Goal: Information Seeking & Learning: Learn about a topic

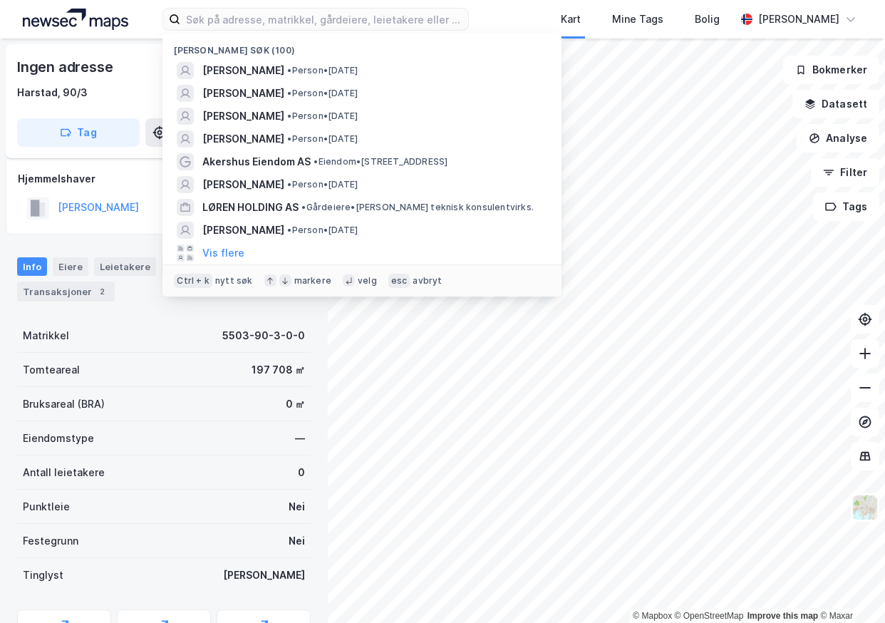
scroll to position [11, 0]
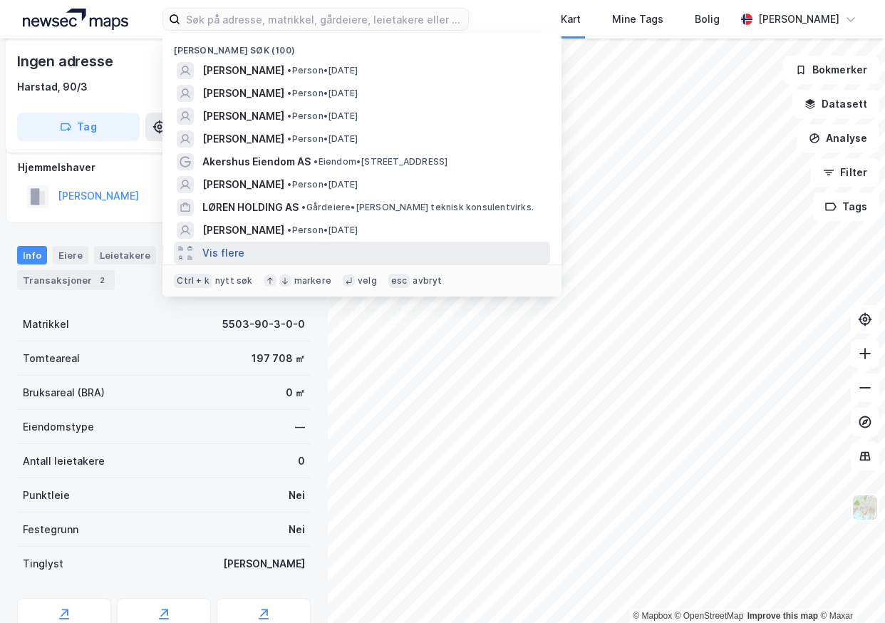
click at [218, 249] on button "Vis flere" at bounding box center [223, 252] width 42 height 17
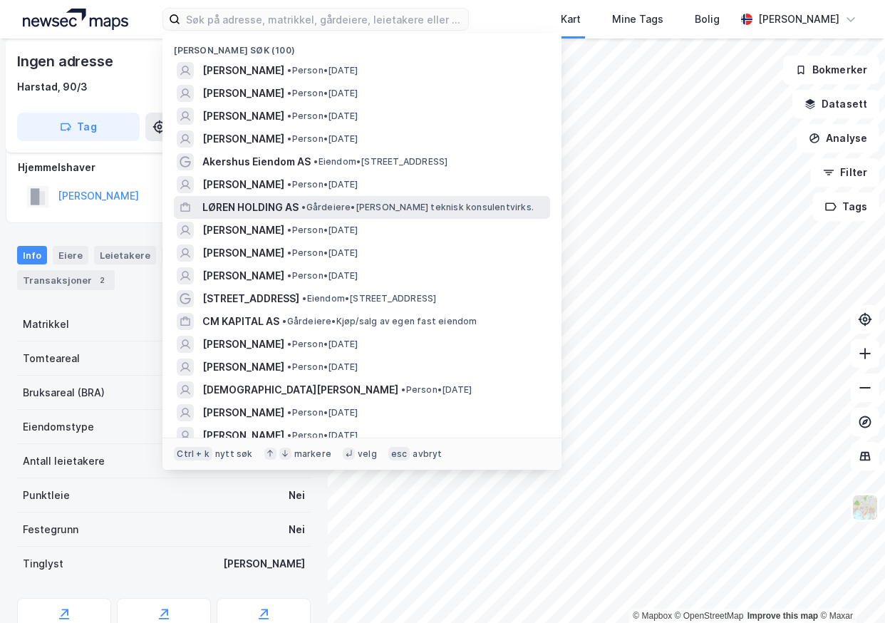
click at [236, 205] on span "LØREN HOLDING AS" at bounding box center [250, 207] width 96 height 17
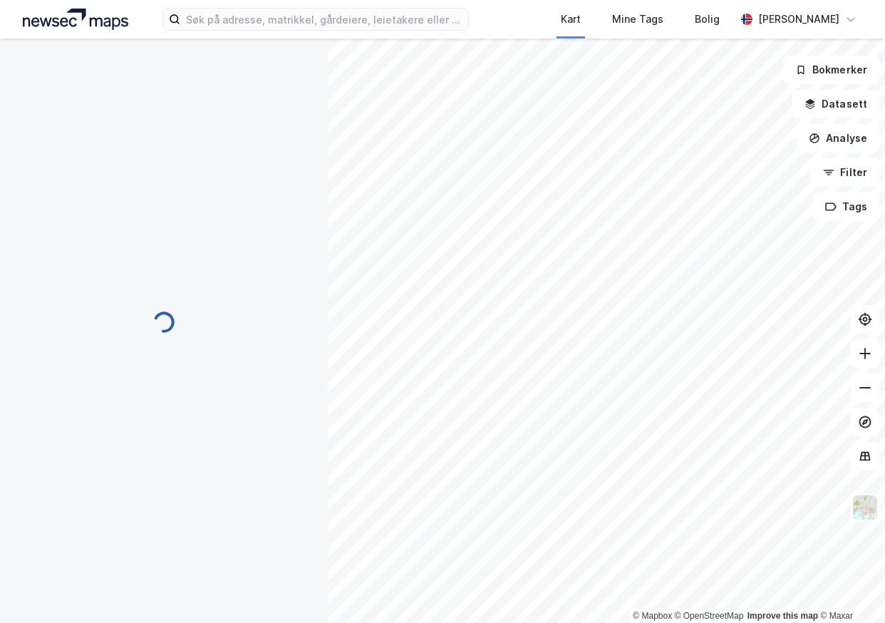
type input "Siste"
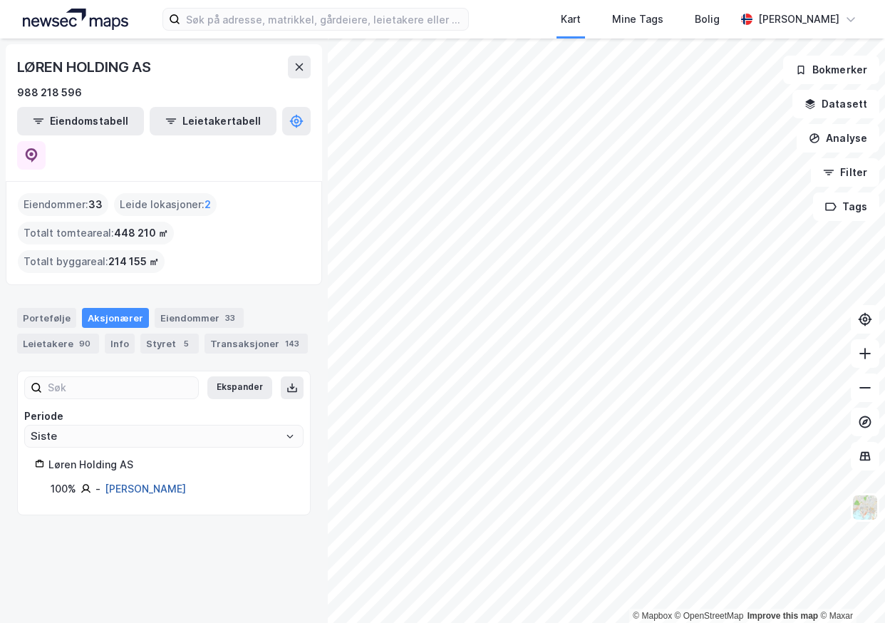
click at [128, 482] on link "[PERSON_NAME]" at bounding box center [145, 488] width 81 height 12
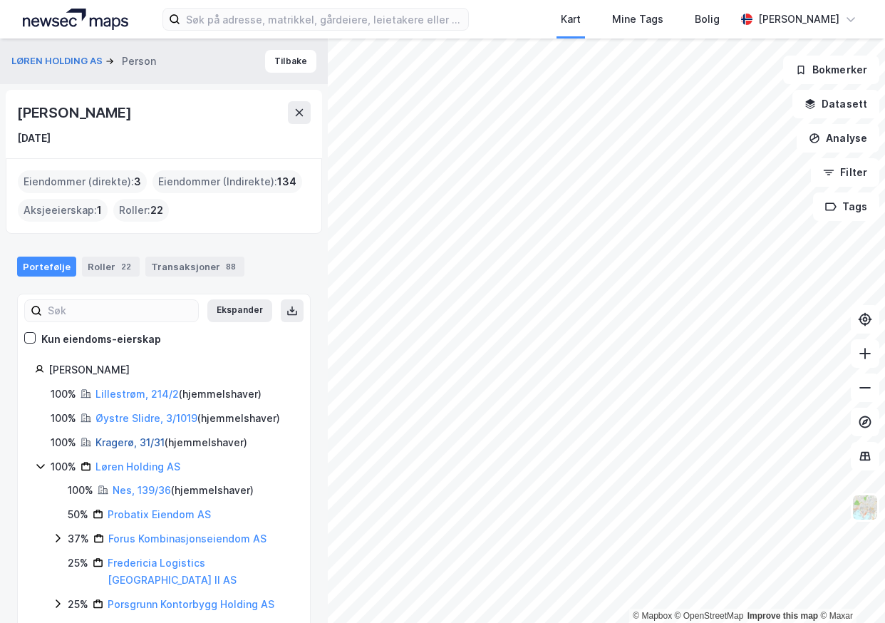
click at [133, 442] on link "Kragerø, 31/31" at bounding box center [129, 442] width 69 height 12
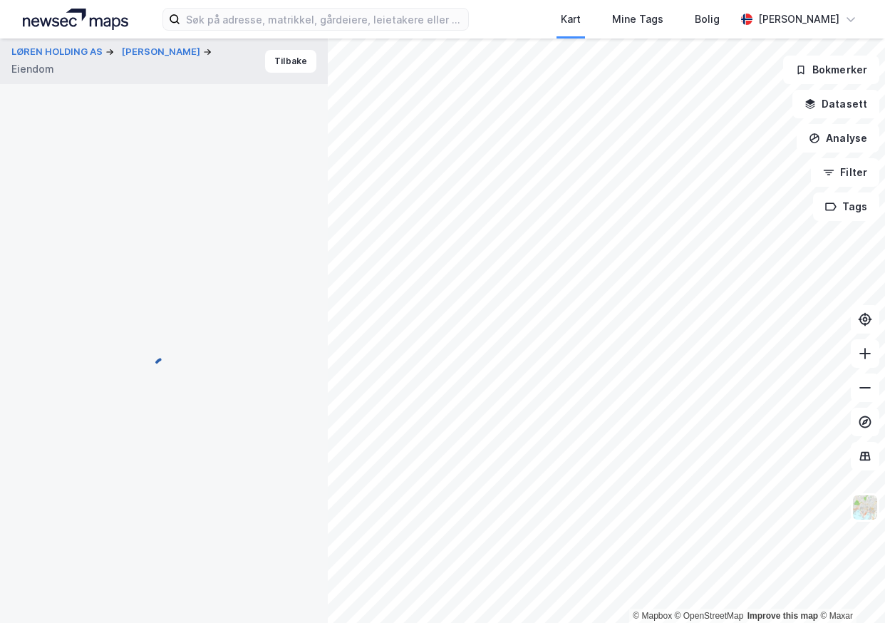
scroll to position [11, 0]
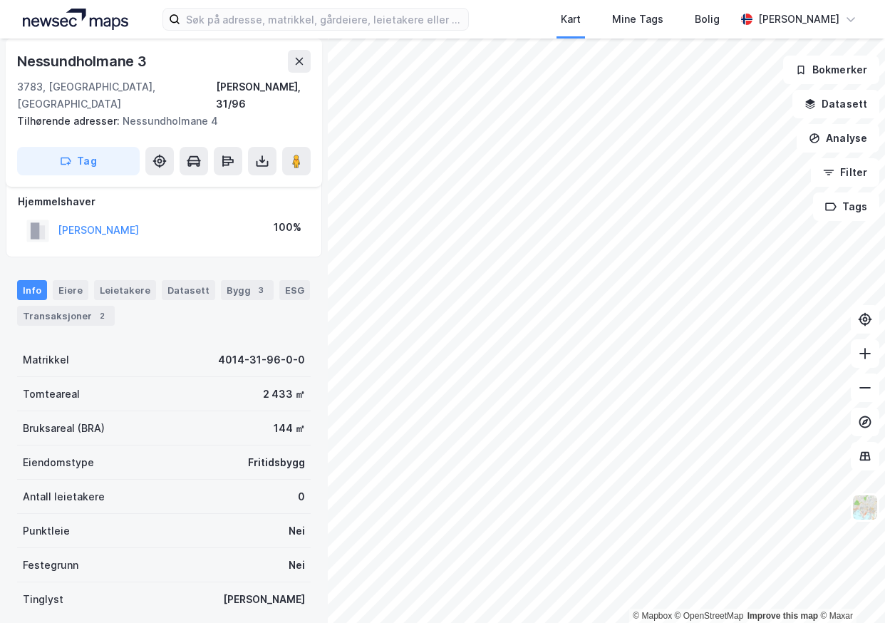
scroll to position [11, 0]
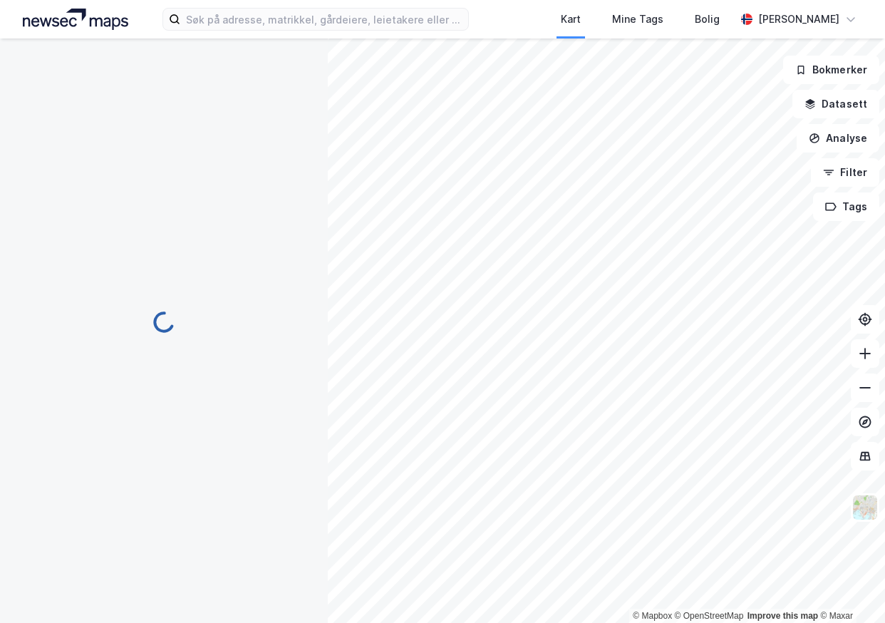
scroll to position [11, 0]
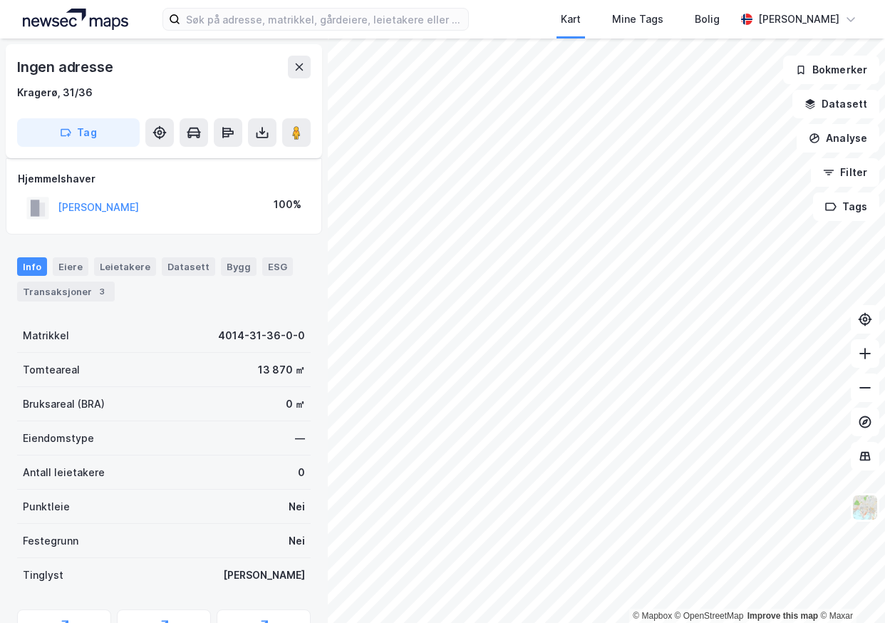
scroll to position [11, 0]
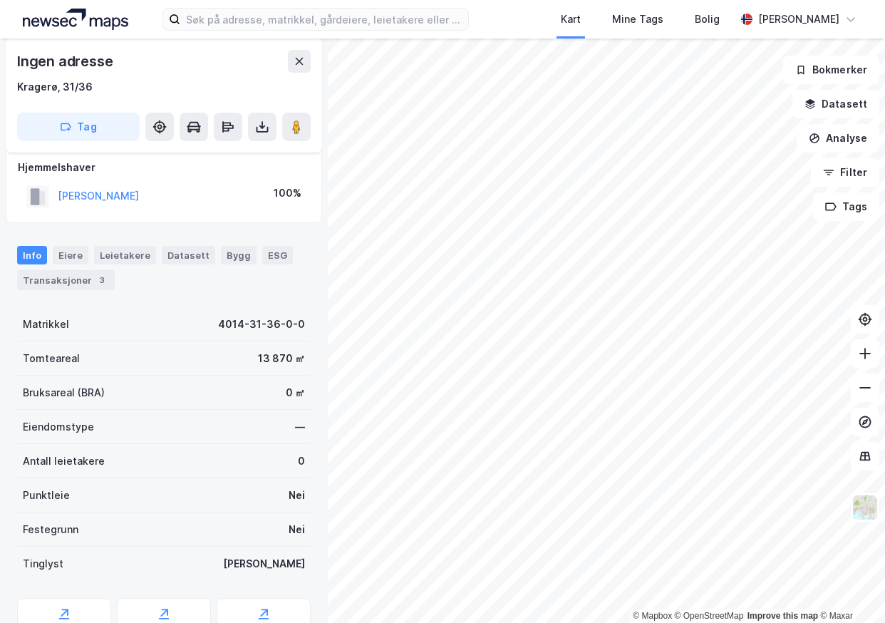
scroll to position [11, 0]
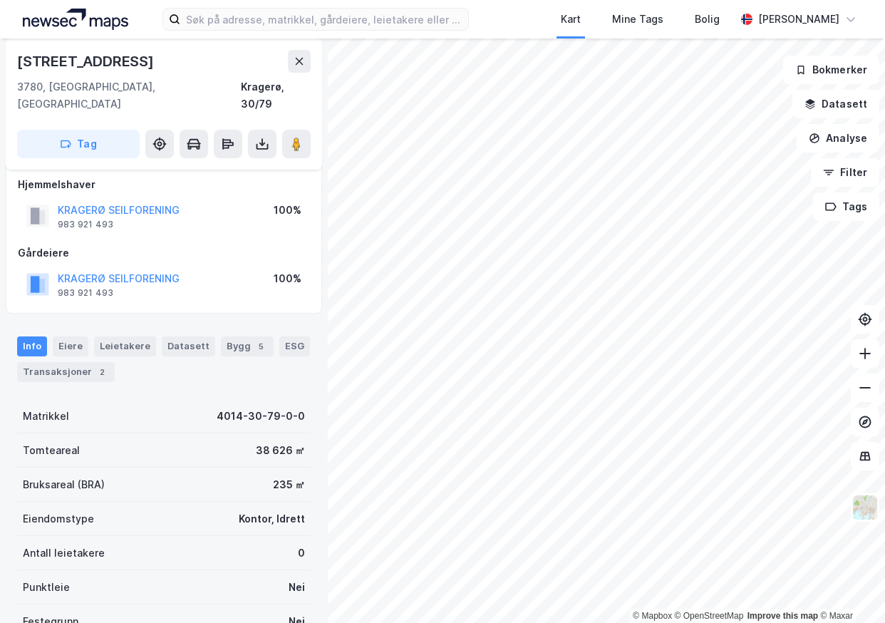
scroll to position [11, 0]
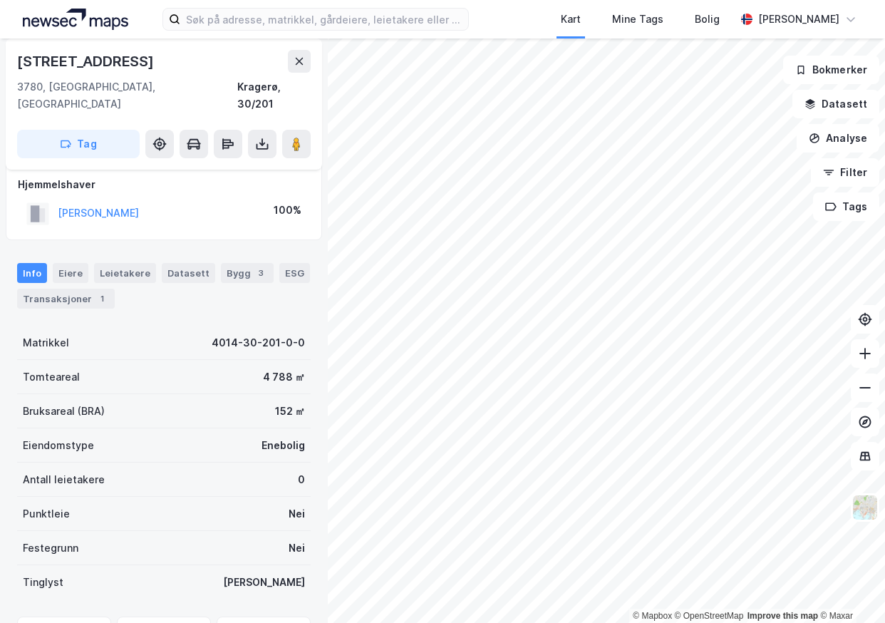
scroll to position [11, 0]
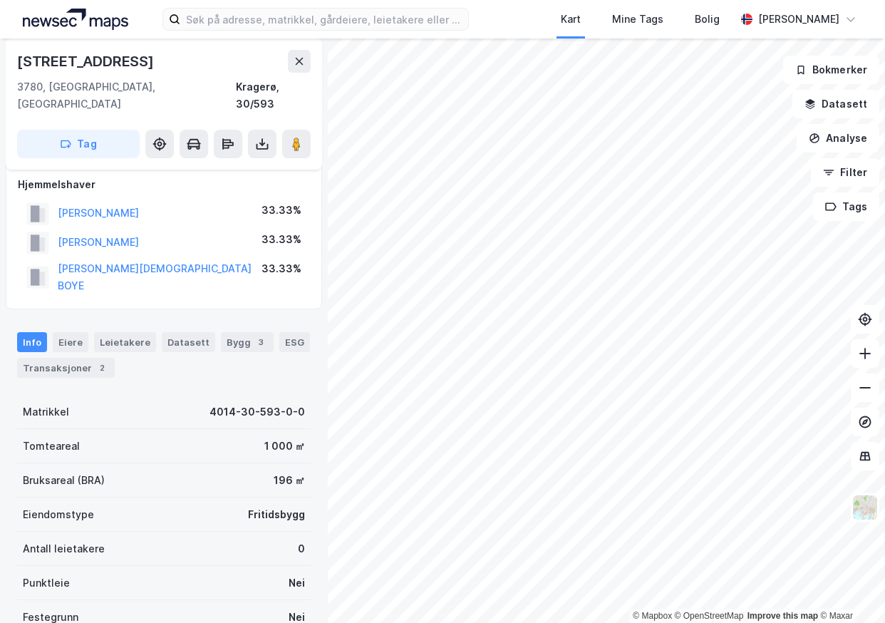
scroll to position [11, 0]
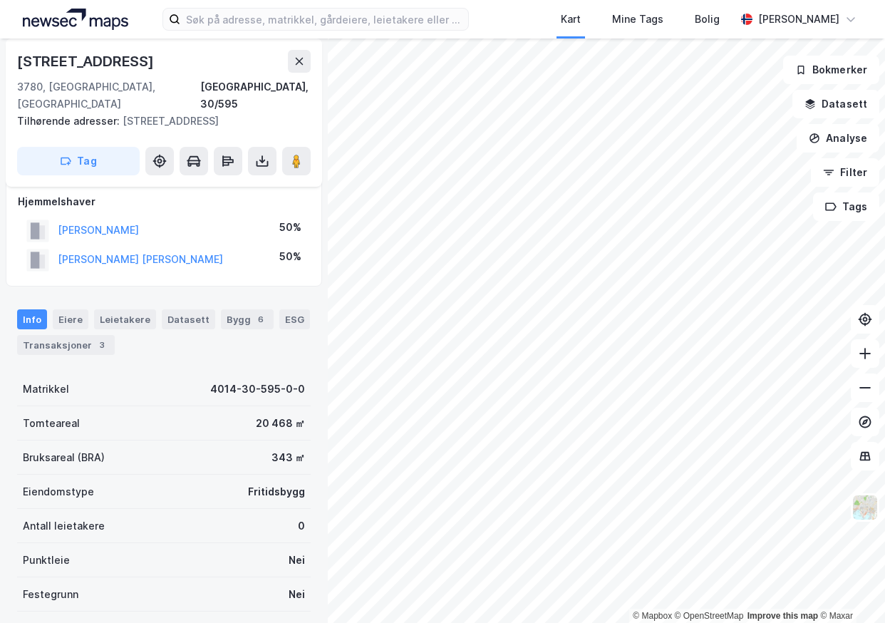
scroll to position [11, 0]
drag, startPoint x: 128, startPoint y: 214, endPoint x: 56, endPoint y: 217, distance: 72.0
click at [56, 217] on div "[PERSON_NAME] 50%" at bounding box center [164, 230] width 292 height 29
copy button "[PERSON_NAME]"
click at [262, 14] on input at bounding box center [324, 19] width 288 height 21
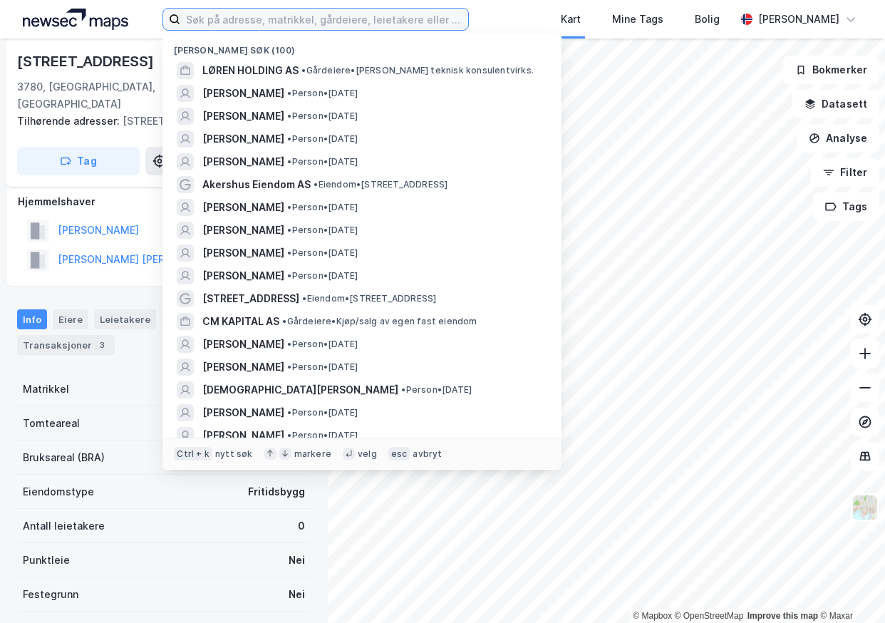
paste input "[PERSON_NAME]"
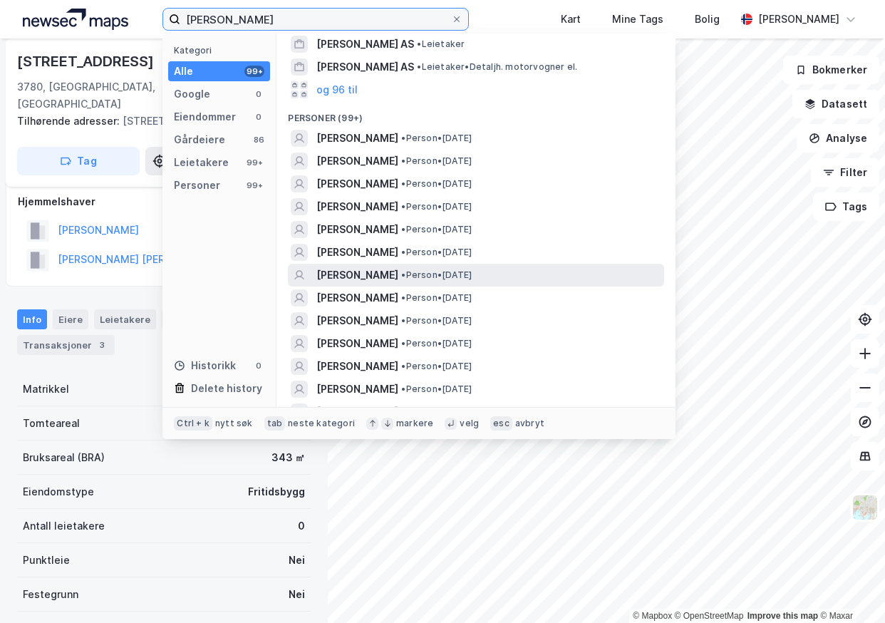
scroll to position [142, 0]
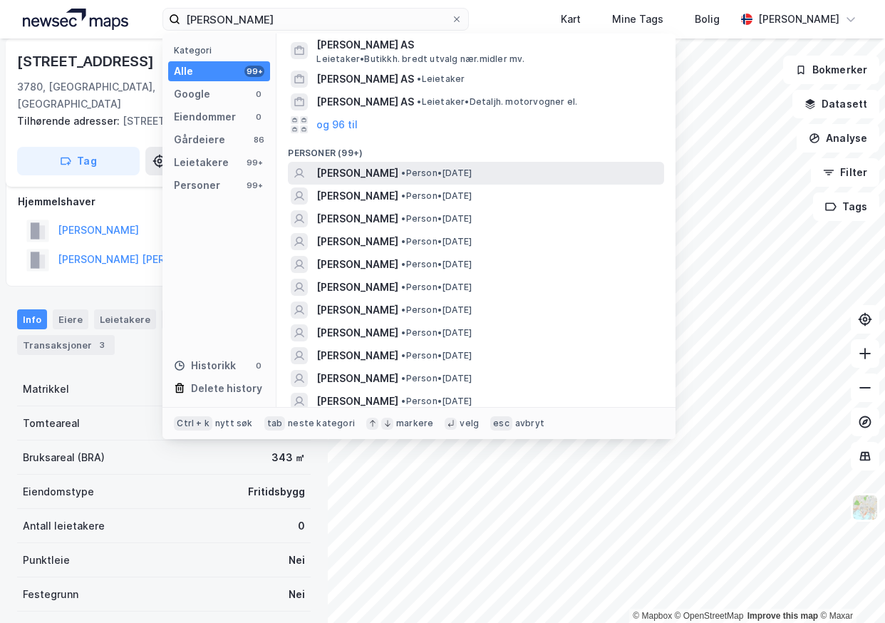
click at [373, 175] on span "[PERSON_NAME]" at bounding box center [357, 173] width 82 height 17
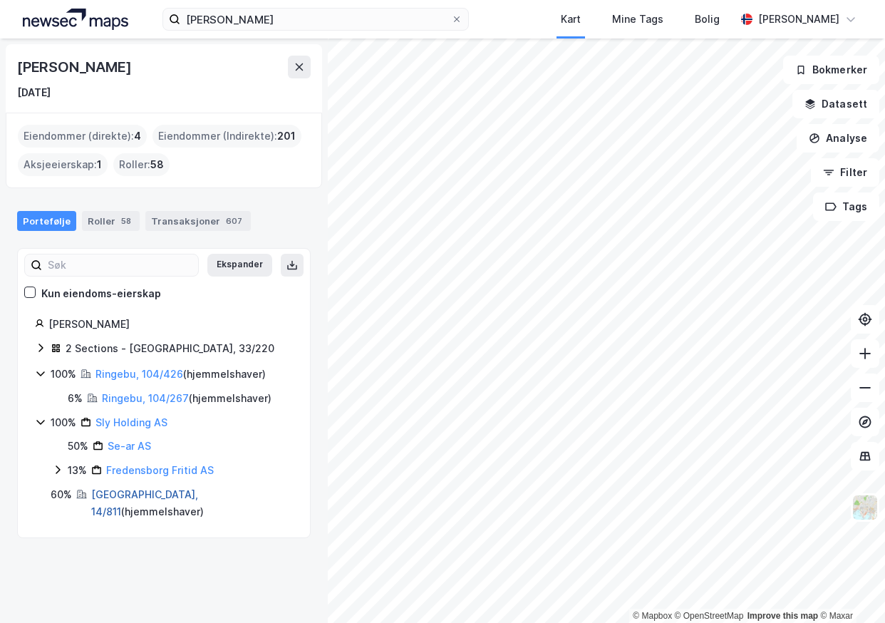
click at [114, 494] on link "[GEOGRAPHIC_DATA], 14/811" at bounding box center [144, 502] width 107 height 29
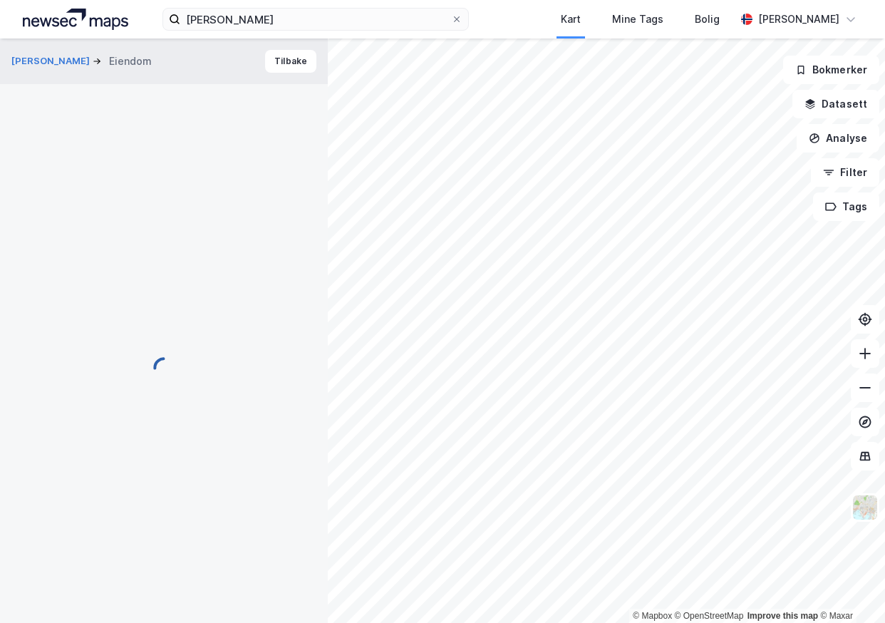
scroll to position [11, 0]
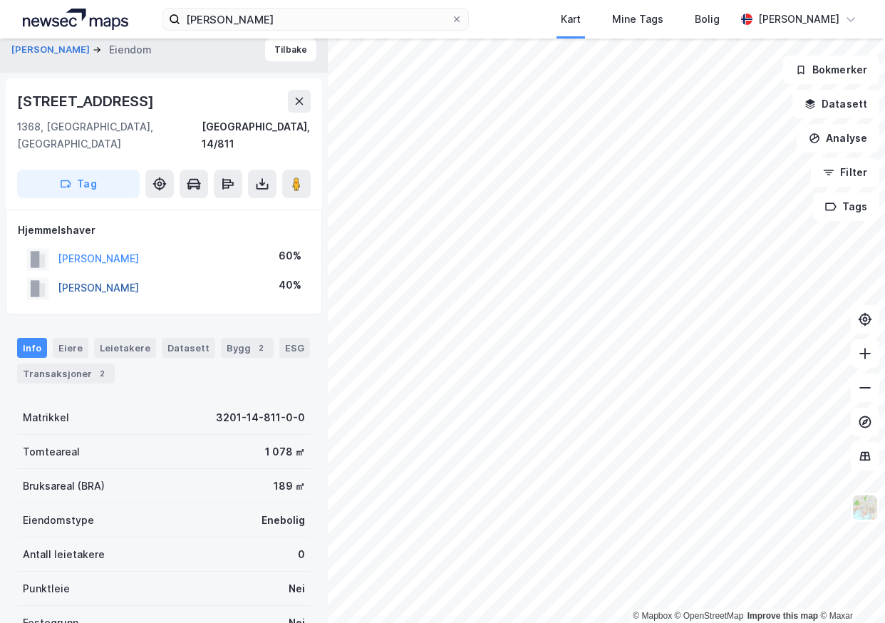
click at [0, 0] on button "[PERSON_NAME]" at bounding box center [0, 0] width 0 height 0
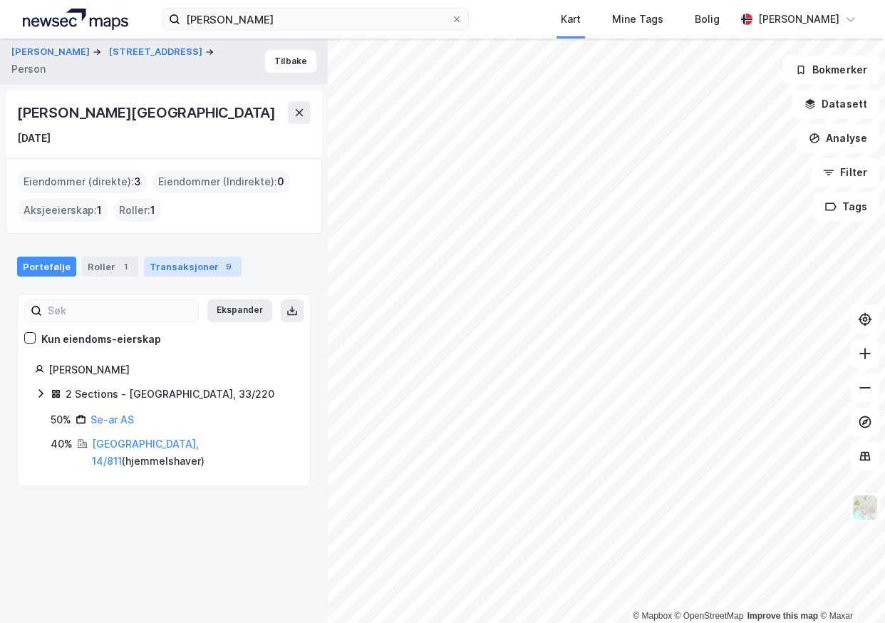
click at [176, 261] on div "Transaksjoner 9" at bounding box center [193, 266] width 98 height 20
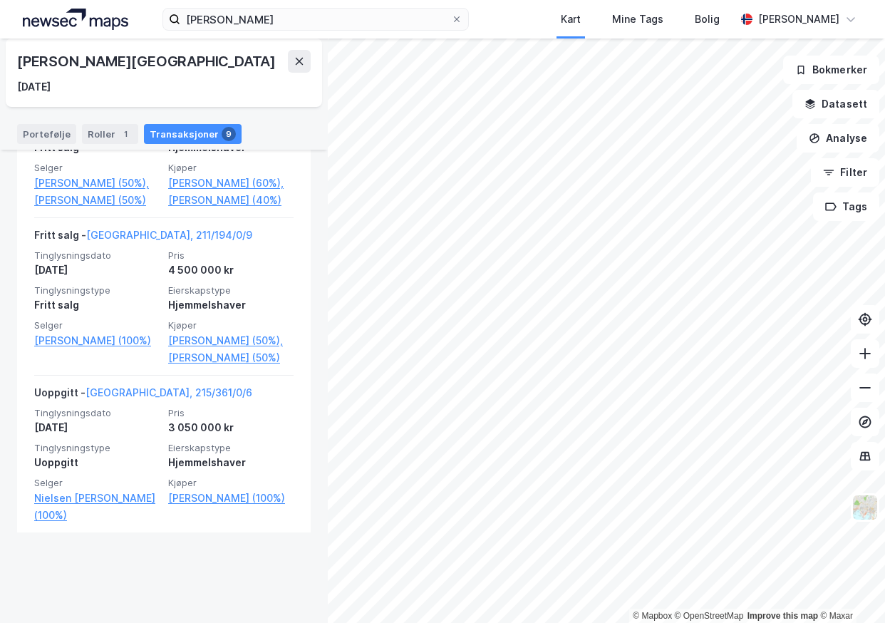
scroll to position [1605, 0]
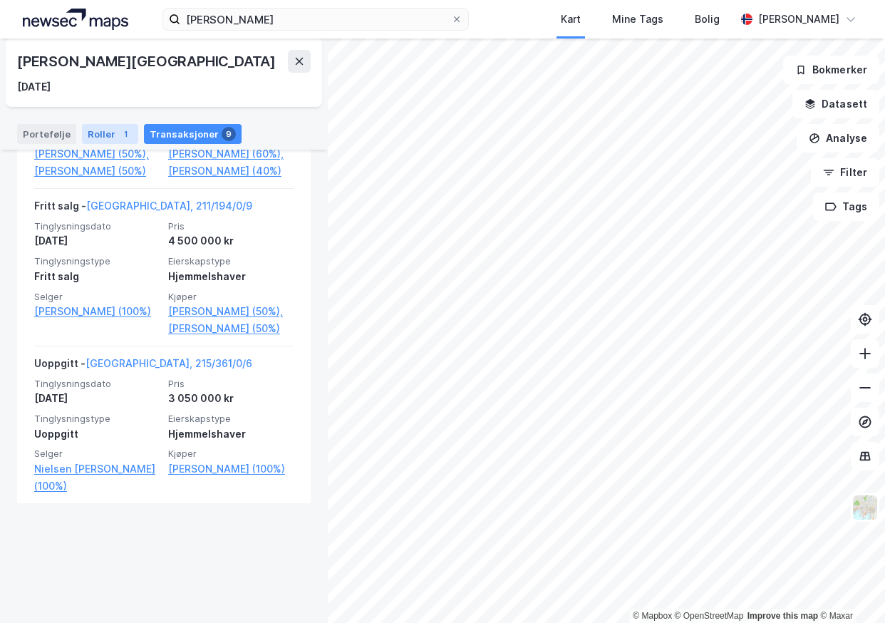
click at [97, 130] on div "Roller 1" at bounding box center [110, 134] width 56 height 20
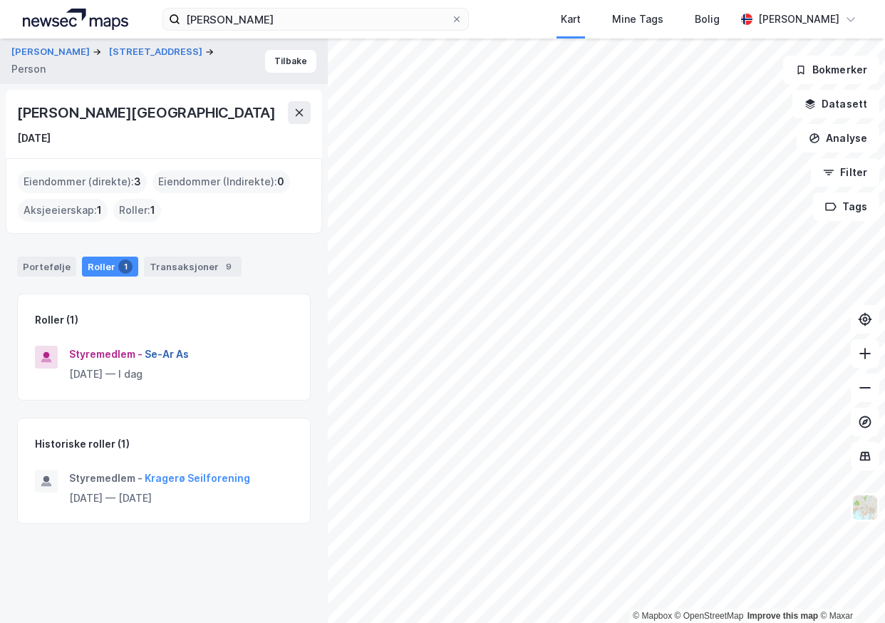
click at [0, 0] on button "Se-Ar As" at bounding box center [0, 0] width 0 height 0
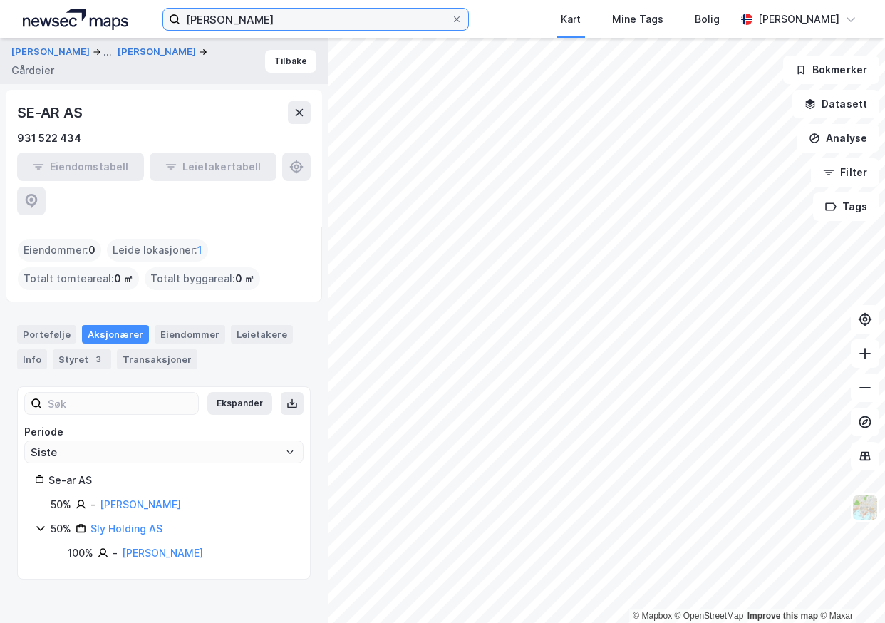
click at [331, 18] on input "[PERSON_NAME]" at bounding box center [315, 19] width 271 height 21
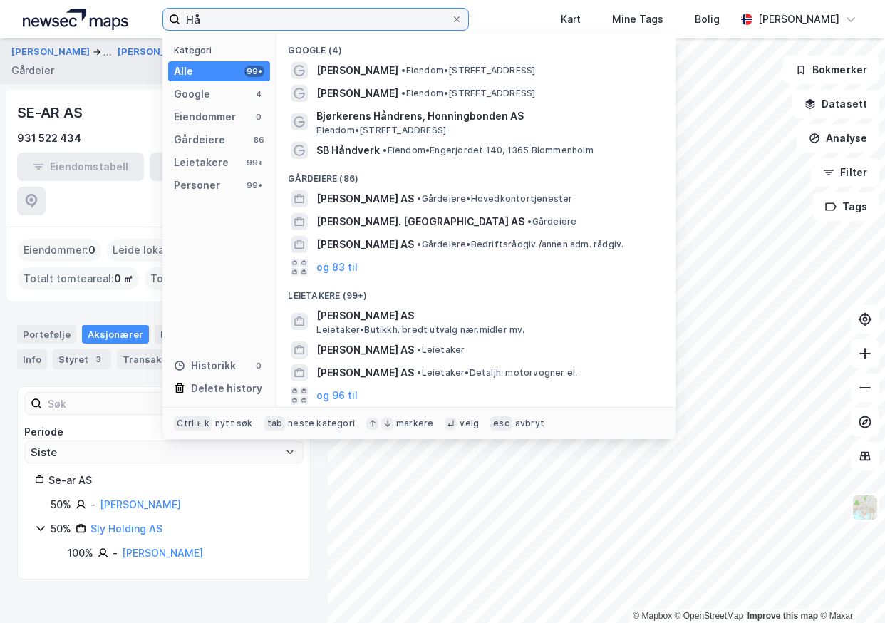
type input "H"
